Goal: Find specific page/section: Find specific page/section

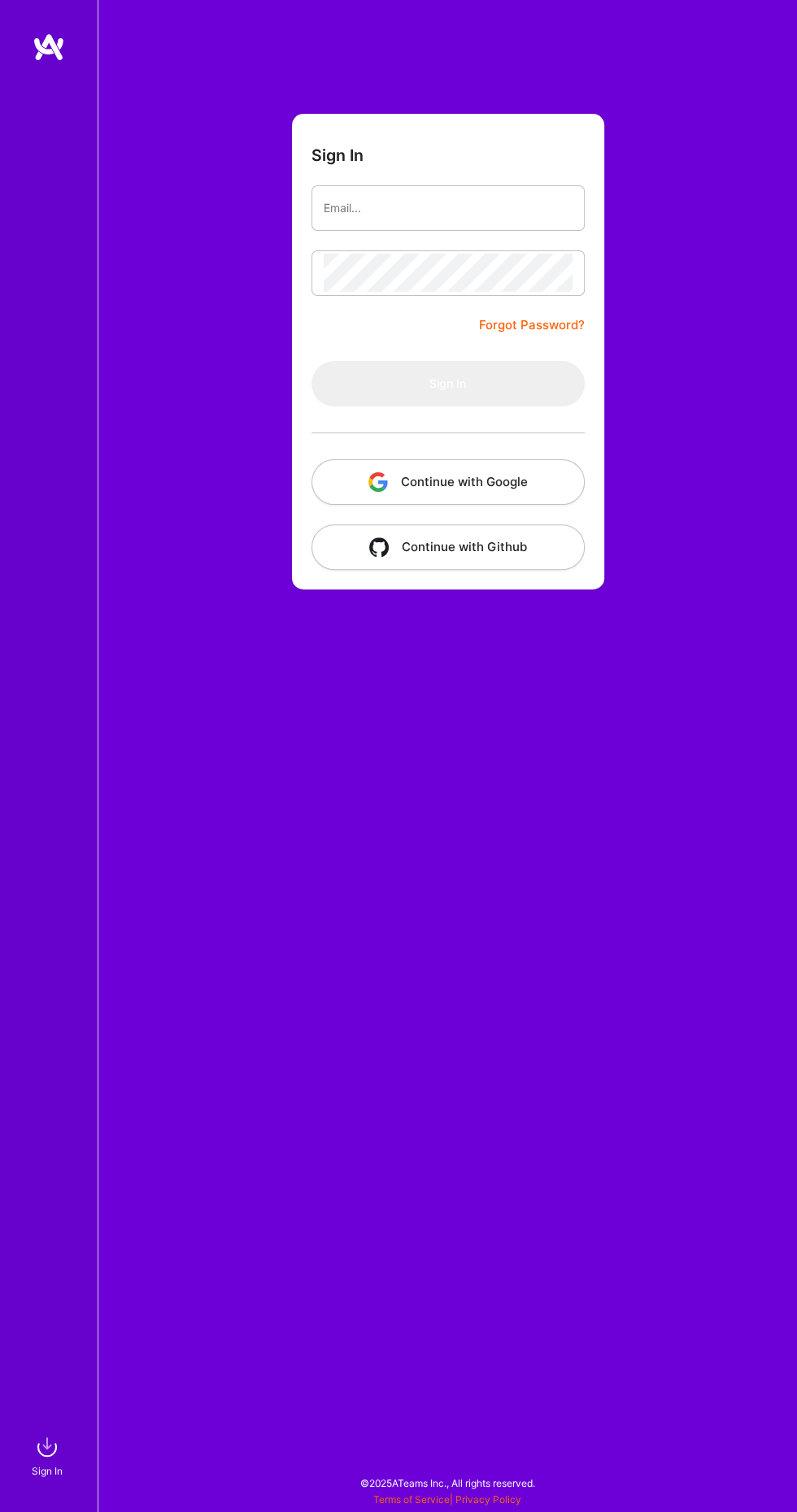
click at [477, 480] on button "Continue with Google" at bounding box center [448, 482] width 273 height 45
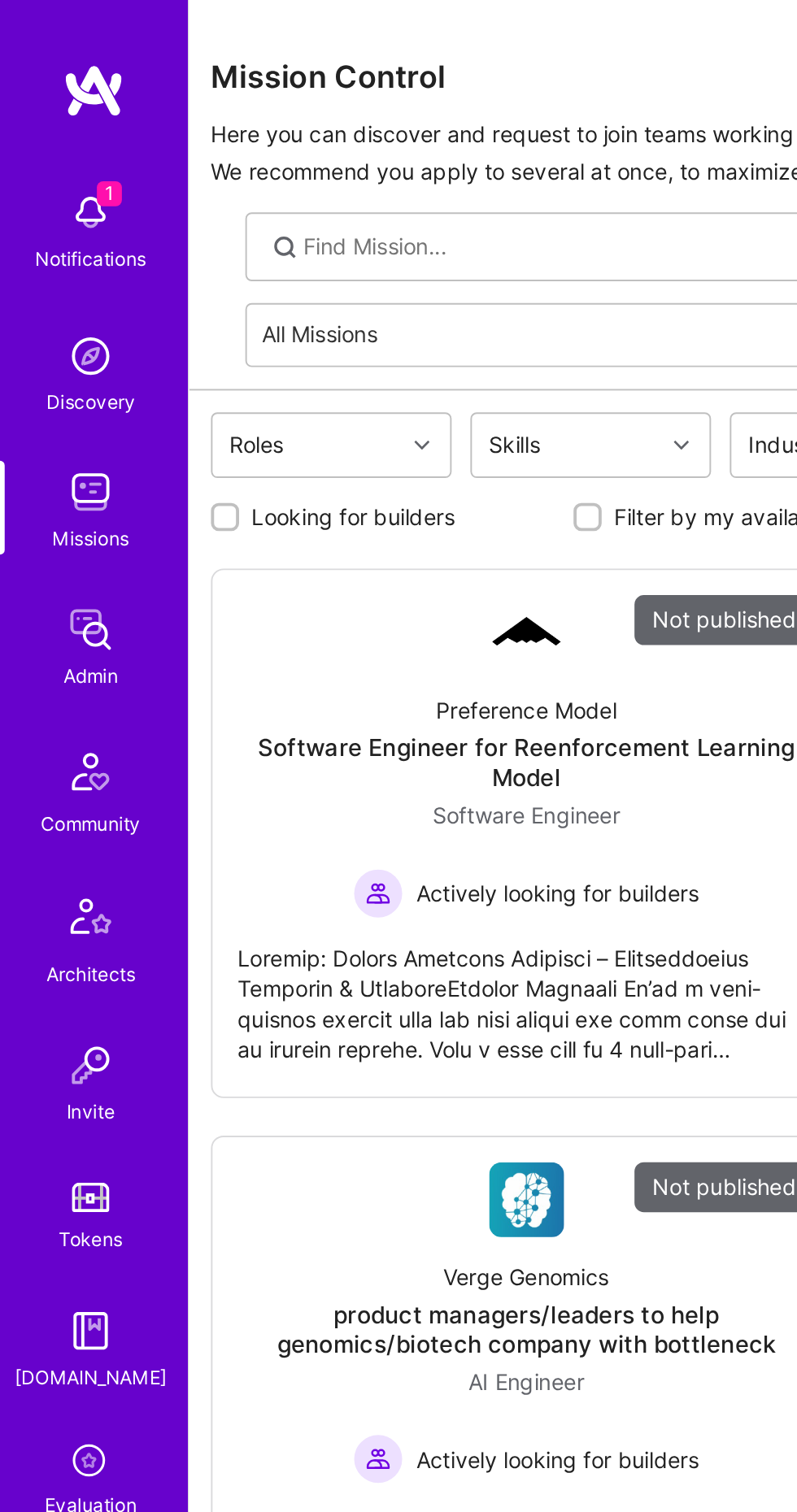
click at [53, 336] on img at bounding box center [47, 327] width 32 height 32
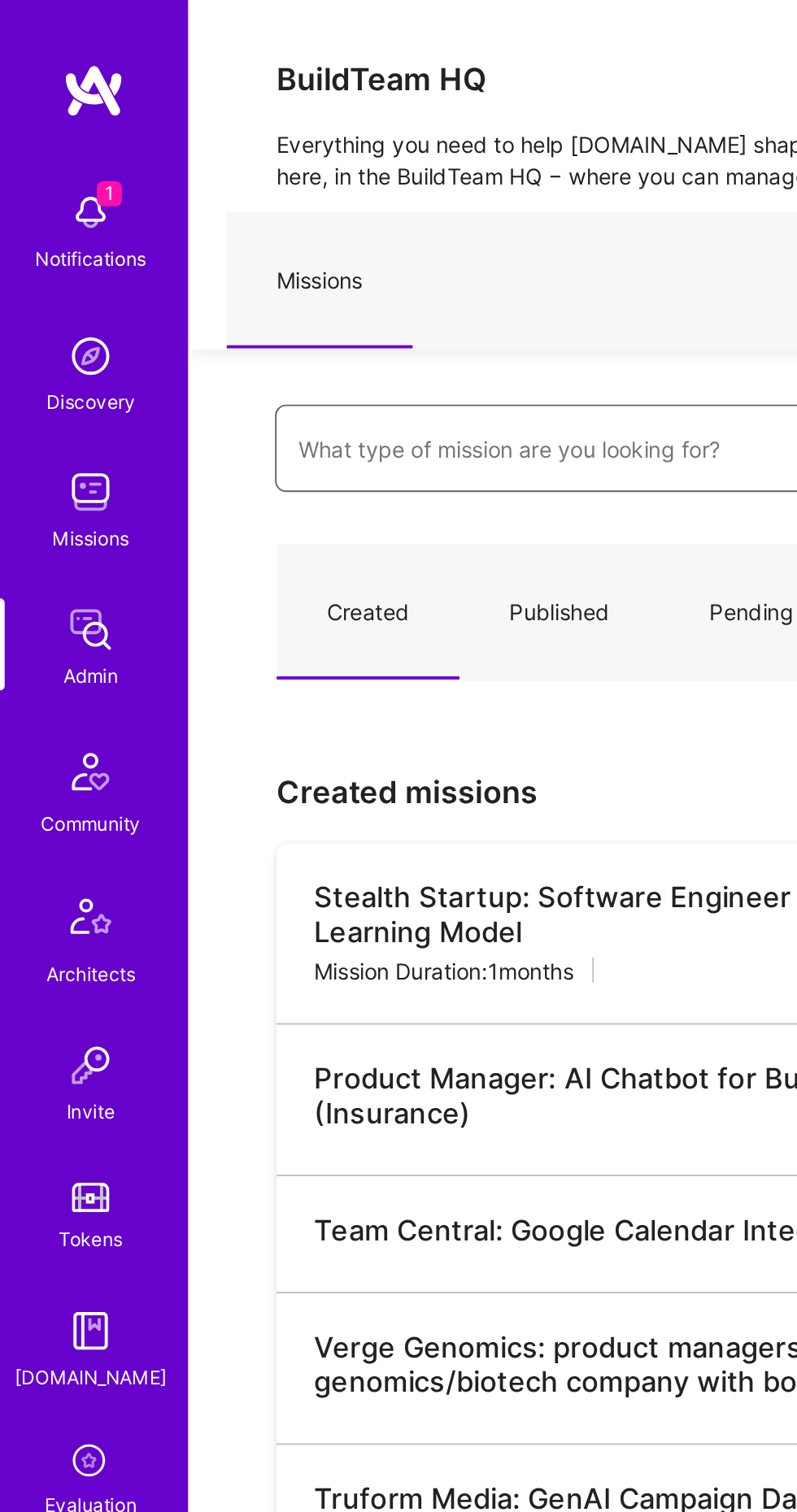
click at [283, 226] on input at bounding box center [431, 234] width 551 height 39
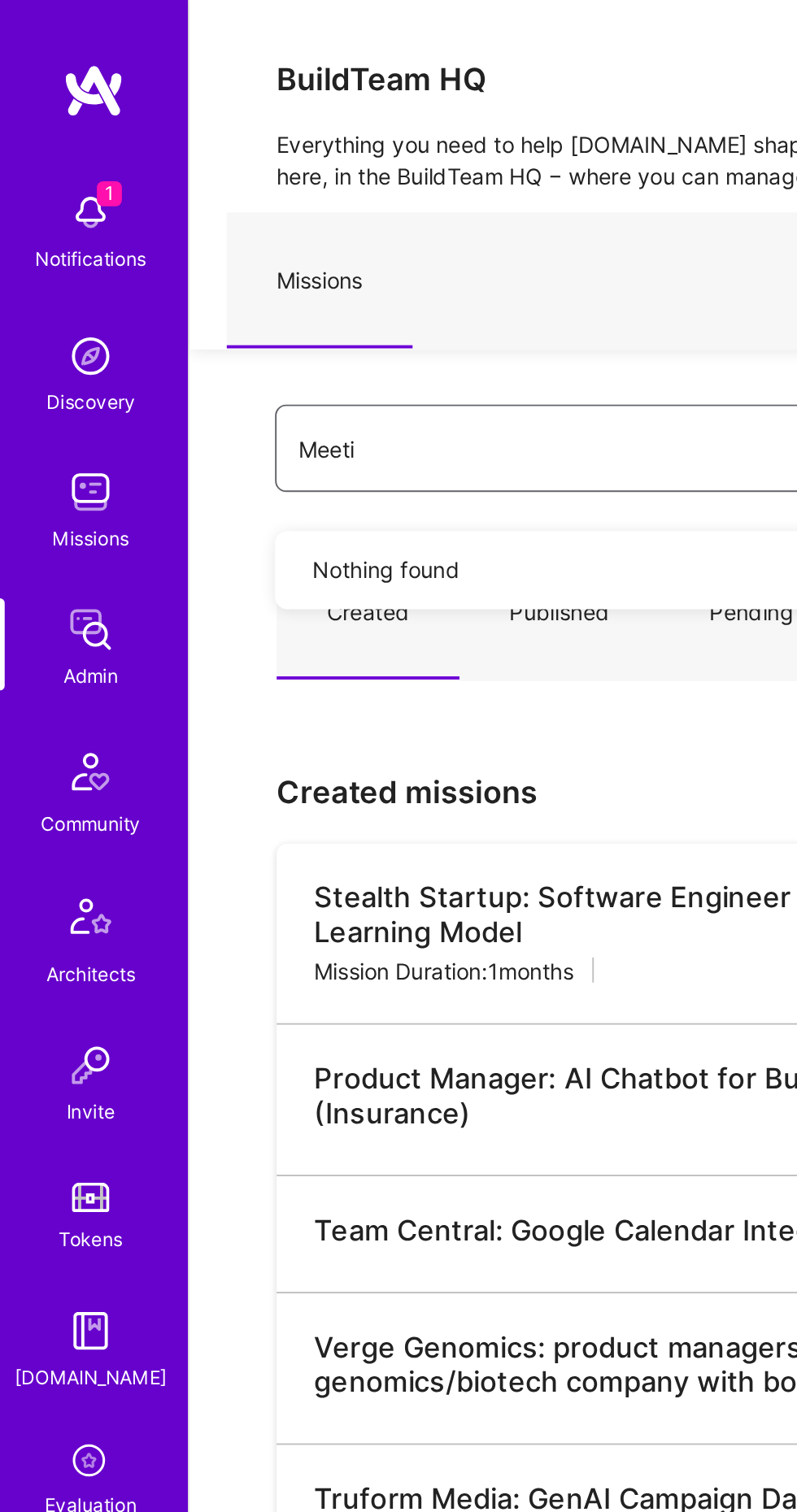
type input "Meetie"
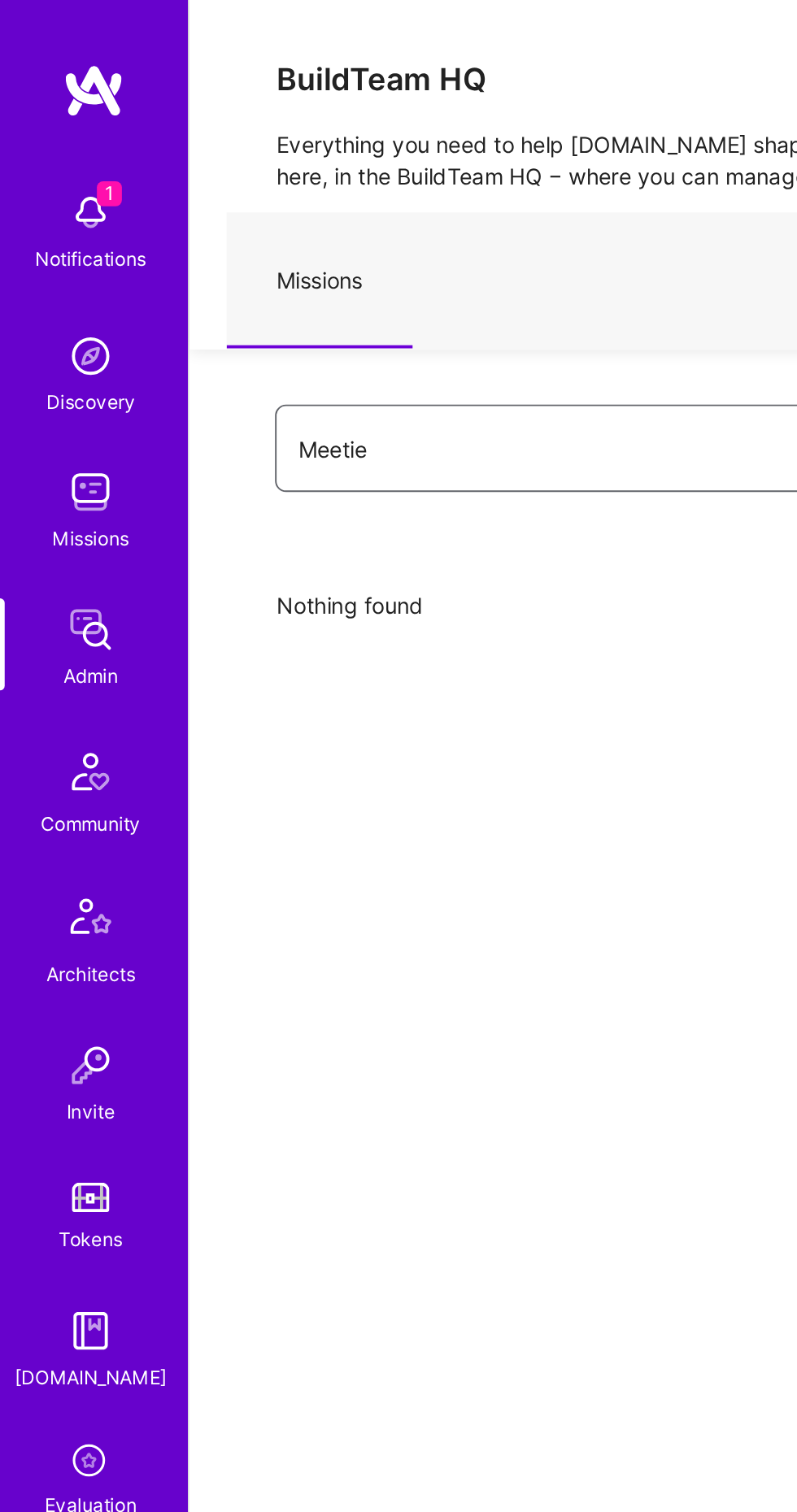
click at [257, 240] on input "Meetie" at bounding box center [431, 234] width 551 height 39
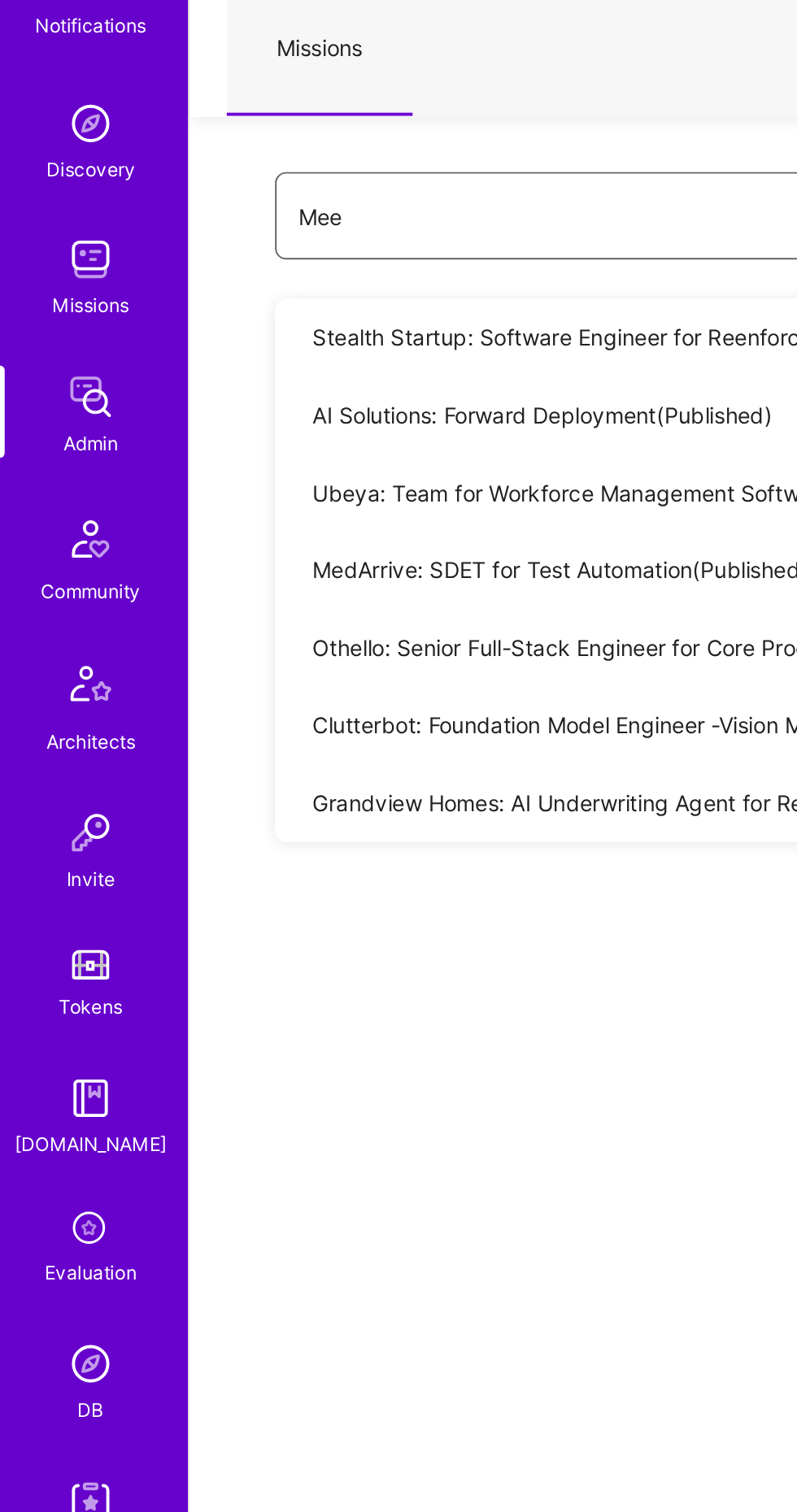
type input "Mee"
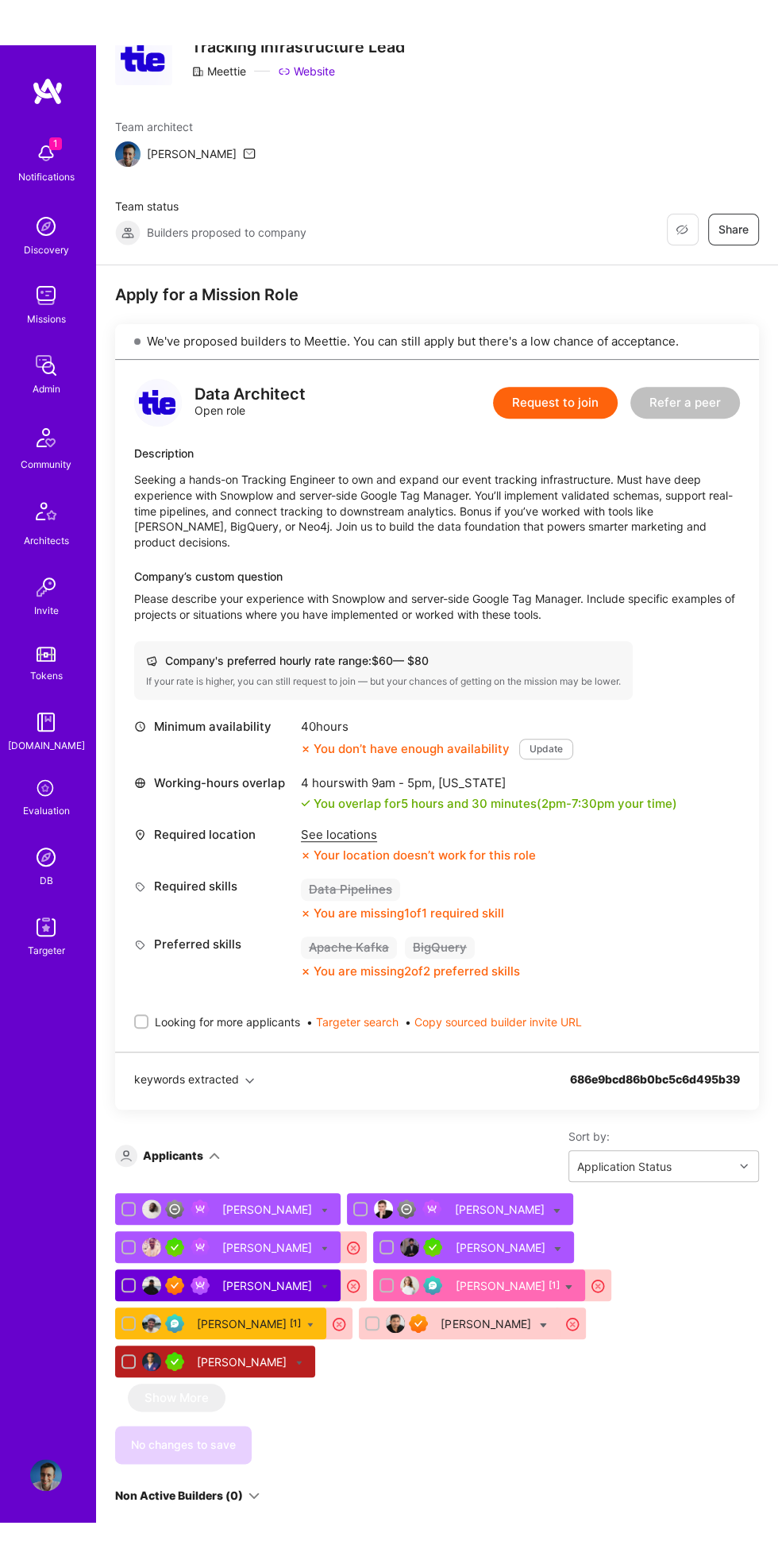
scroll to position [178, 0]
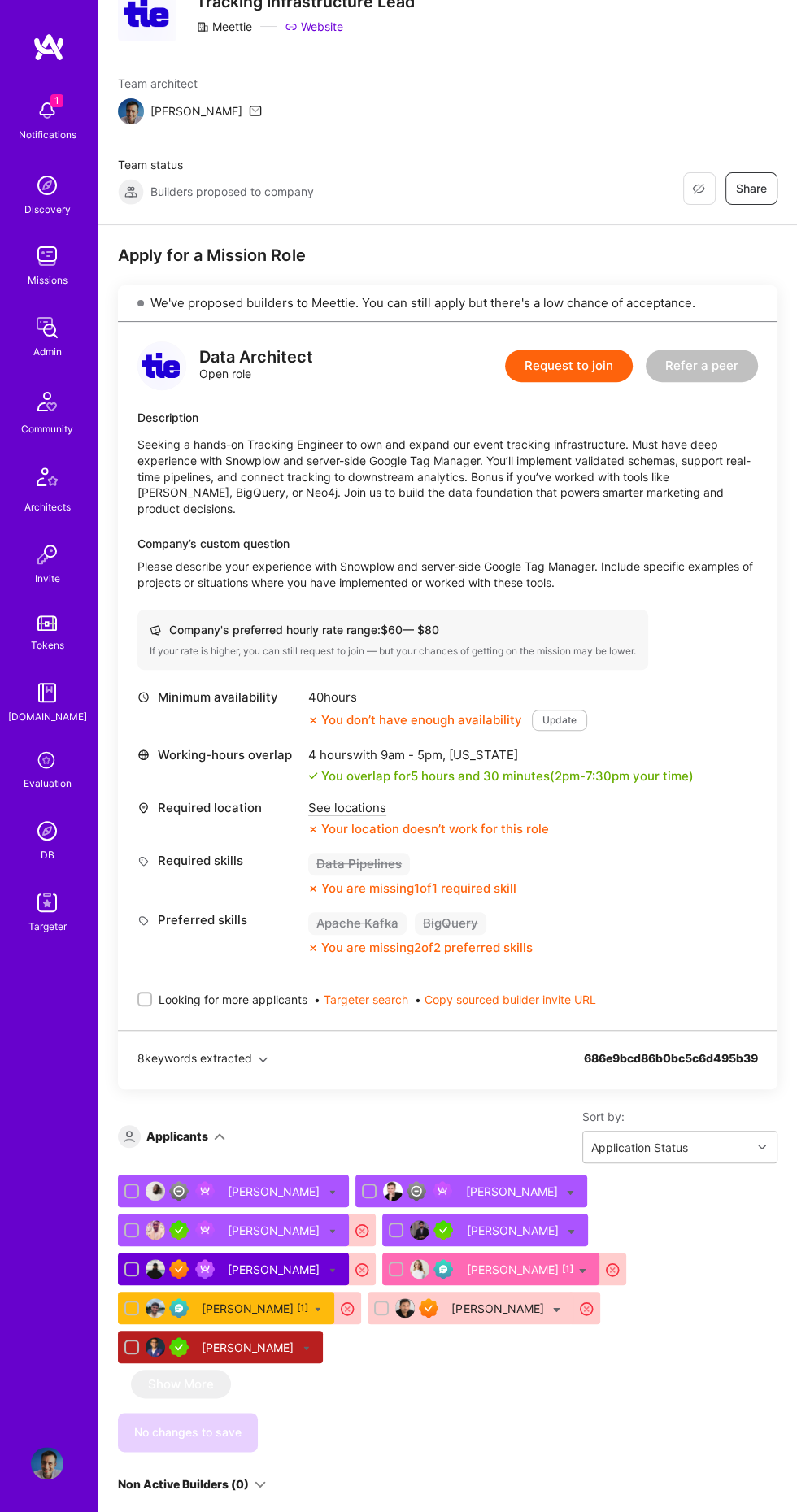
click at [287, 26] on icon at bounding box center [291, 26] width 10 height 5
